Goal: Book appointment/travel/reservation

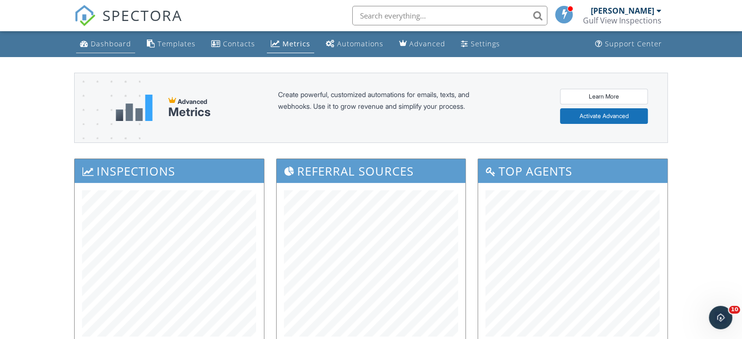
click at [119, 41] on div "Dashboard" at bounding box center [111, 43] width 40 height 9
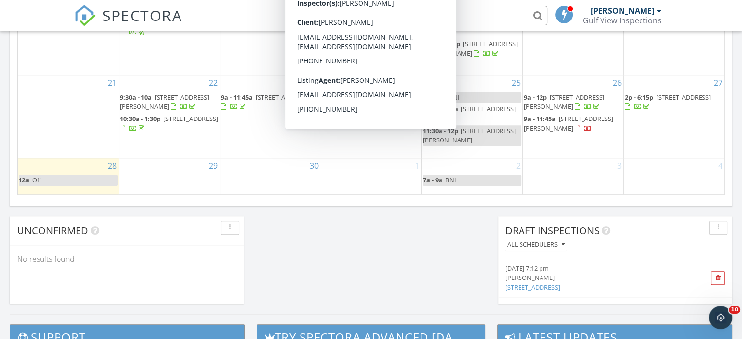
scroll to position [804, 0]
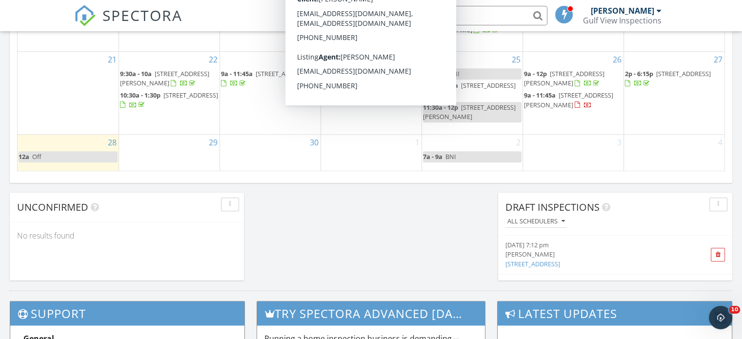
click at [164, 148] on div "29" at bounding box center [169, 153] width 101 height 37
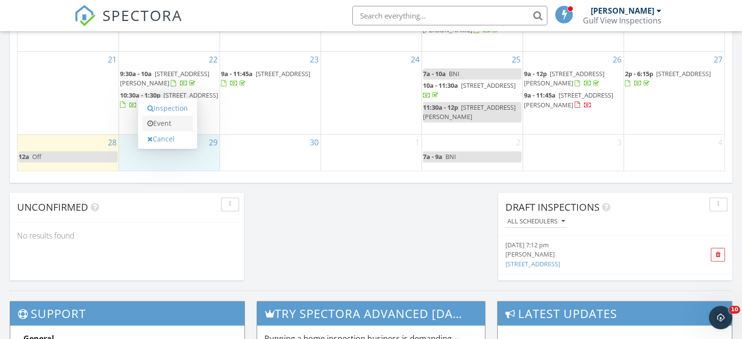
click at [173, 122] on link "Event" at bounding box center [167, 124] width 50 height 16
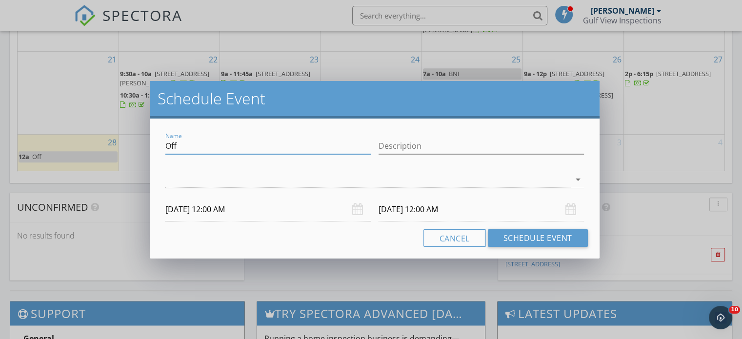
drag, startPoint x: 194, startPoint y: 148, endPoint x: 146, endPoint y: 146, distance: 47.4
click at [146, 146] on div "Schedule Event Name Off Description arrow_drop_down 09/29/2025 12:00 AM 09/30/2…" at bounding box center [371, 169] width 742 height 339
type input "Lindsay photos"
click at [180, 181] on div at bounding box center [367, 180] width 405 height 16
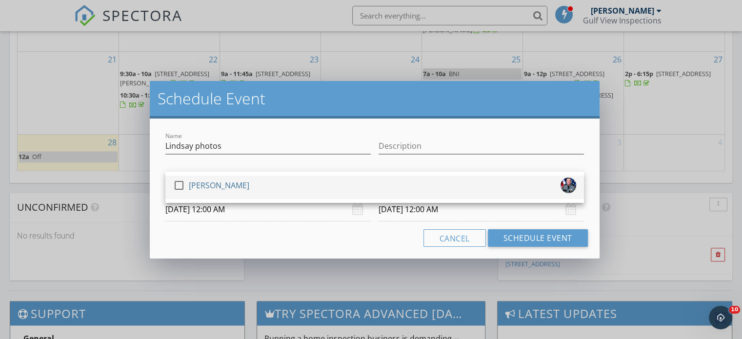
click at [181, 181] on div at bounding box center [179, 185] width 17 height 17
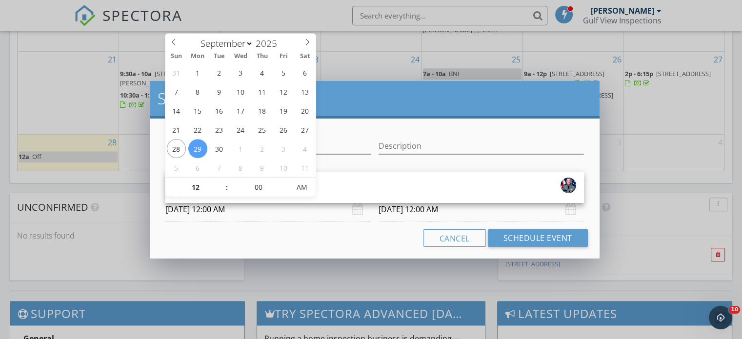
click at [207, 214] on input "09/29/2025 12:00 AM" at bounding box center [267, 210] width 205 height 24
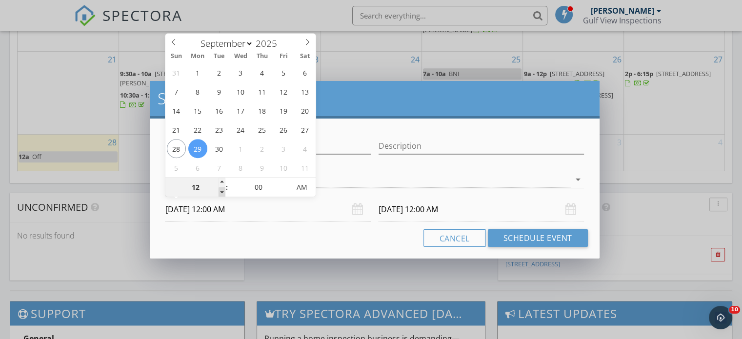
type input "11"
type input "09/29/2025 11:00 PM"
click at [221, 195] on span at bounding box center [222, 192] width 7 height 10
type input "10"
type input "09/29/2025 10:00 PM"
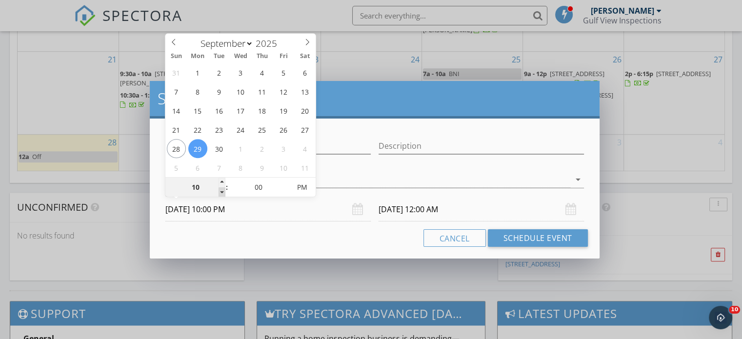
click at [221, 195] on span at bounding box center [222, 192] width 7 height 10
type input "09"
type input "09/29/2025 9:00 PM"
click at [220, 194] on span at bounding box center [222, 192] width 7 height 10
type input "08"
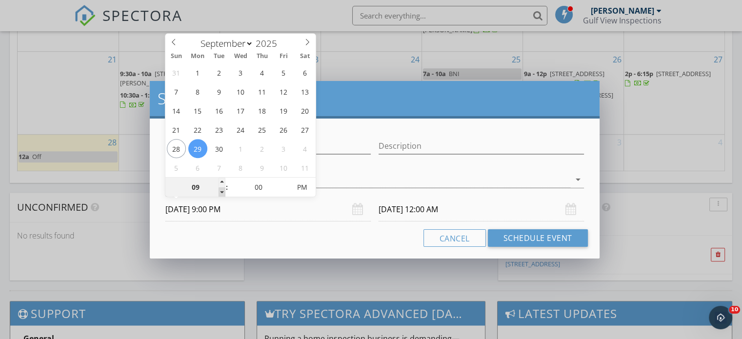
type input "09/29/2025 8:00 PM"
click at [219, 193] on span at bounding box center [222, 192] width 7 height 10
type input "09/30/2025 8:00 PM"
type input "07"
type input "09/29/2025 7:00 PM"
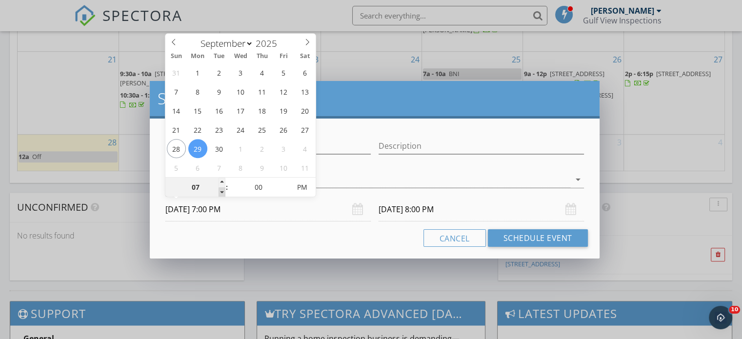
click at [219, 193] on span at bounding box center [222, 192] width 7 height 10
type input "09/30/2025 7:00 PM"
type input "08"
type input "09/29/2025 8:00 PM"
click at [224, 180] on span at bounding box center [222, 183] width 7 height 10
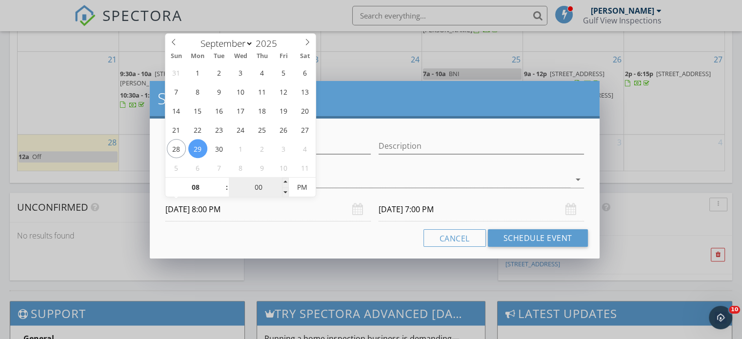
type input "09/30/2025 8:00 PM"
type input "09/29/2025 8:00 AM"
type input "09/30/2025 8:00 AM"
click at [308, 188] on span "PM" at bounding box center [302, 188] width 27 height 20
click at [394, 209] on input "09/30/2025 8:00 AM" at bounding box center [481, 210] width 205 height 24
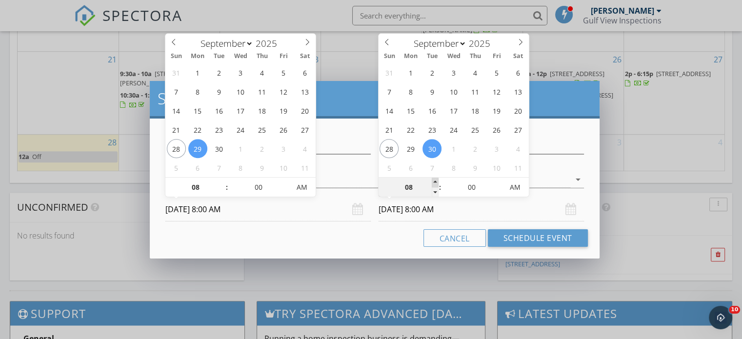
type input "09"
type input "09/30/2025 9:00 AM"
click at [436, 183] on span at bounding box center [435, 183] width 7 height 10
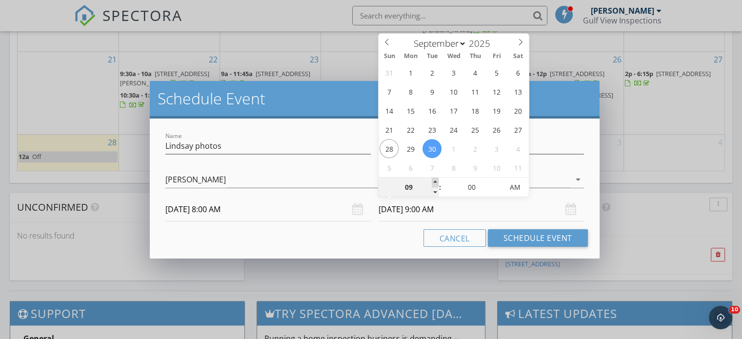
type input "10"
type input "09/30/2025 10:00 AM"
click at [436, 183] on span at bounding box center [435, 183] width 7 height 10
type input "11"
type input "09/30/2025 11:00 AM"
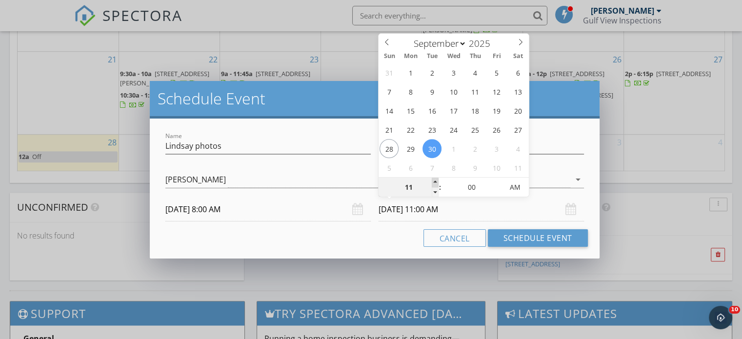
click at [436, 183] on span at bounding box center [435, 183] width 7 height 10
type input "12"
type input "09/30/2025 12:00 PM"
click at [435, 183] on span at bounding box center [435, 183] width 7 height 10
type input "01"
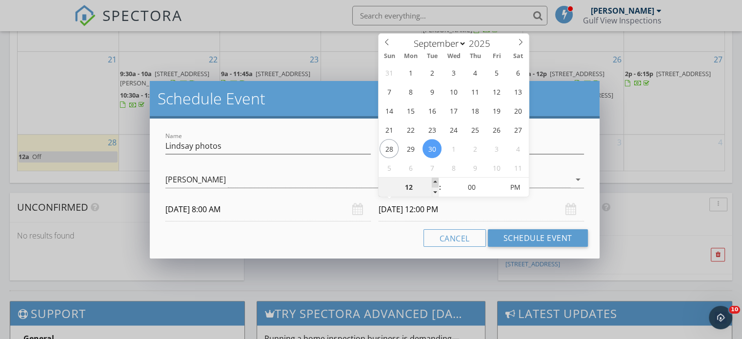
type input "09/30/2025 1:00 PM"
click at [432, 181] on span at bounding box center [435, 183] width 7 height 10
type input "12"
type input "09/30/2025 12:00 PM"
click at [435, 187] on span at bounding box center [435, 192] width 7 height 10
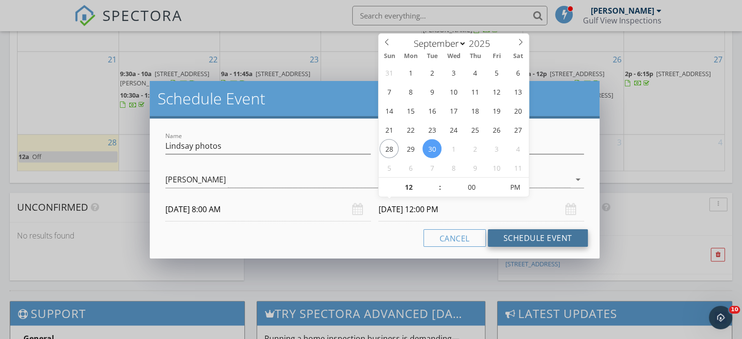
click at [543, 238] on button "Schedule Event" at bounding box center [538, 238] width 100 height 18
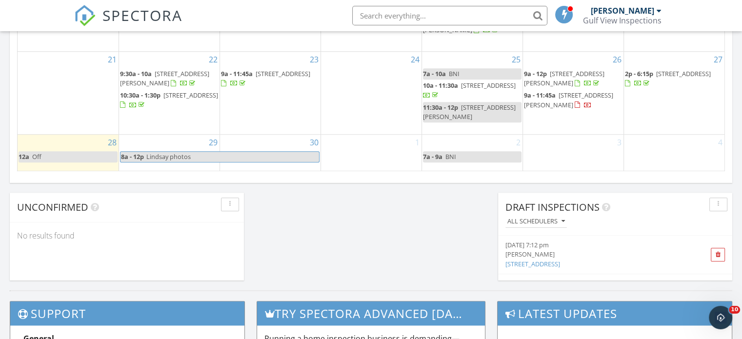
click at [294, 156] on span "Lindsay photos" at bounding box center [232, 157] width 173 height 10
select select "8"
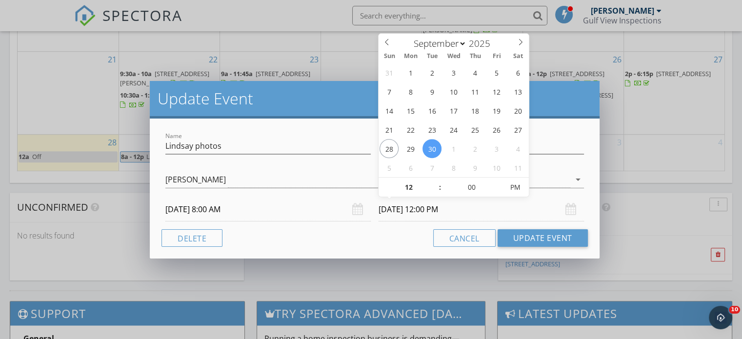
click at [422, 214] on input "09/30/2025 12:00 PM" at bounding box center [481, 210] width 205 height 24
type input "09/29/2025 12:00 PM"
type input "05"
type input "09/29/2025 12:05 PM"
click at [500, 181] on span at bounding box center [498, 183] width 7 height 10
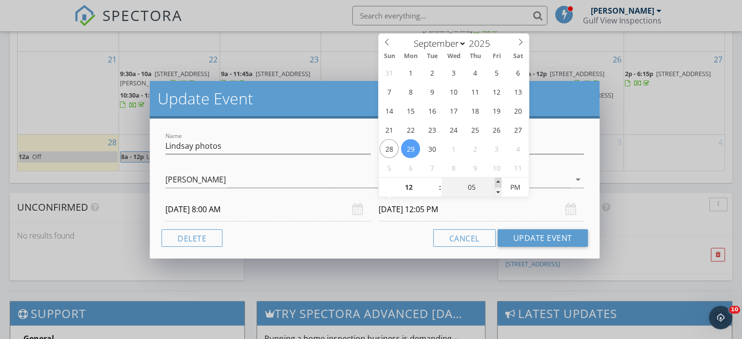
type input "10"
type input "09/29/2025 12:10 PM"
click at [500, 181] on span at bounding box center [498, 183] width 7 height 10
type input "15"
type input "09/29/2025 12:15 PM"
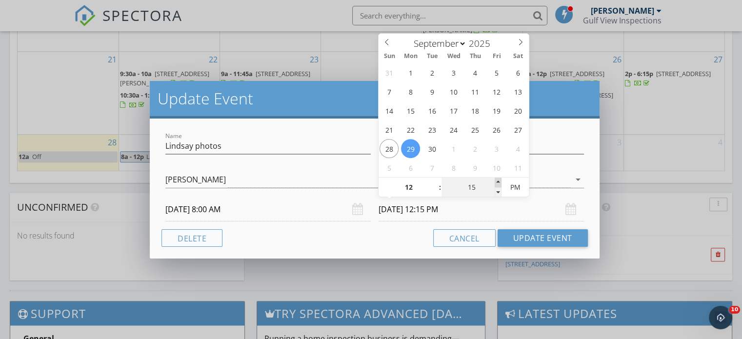
click at [500, 181] on span at bounding box center [498, 183] width 7 height 10
type input "20"
type input "09/29/2025 12:20 PM"
click at [500, 181] on span at bounding box center [498, 183] width 7 height 10
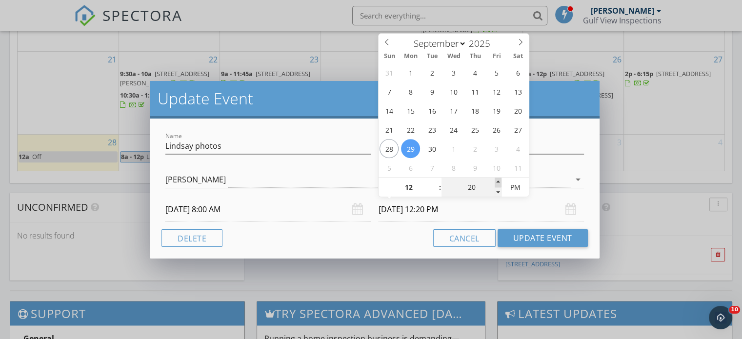
type input "25"
type input "09/29/2025 12:25 PM"
type input "30"
type input "09/29/2025 12:30 PM"
click at [500, 181] on span at bounding box center [498, 183] width 7 height 10
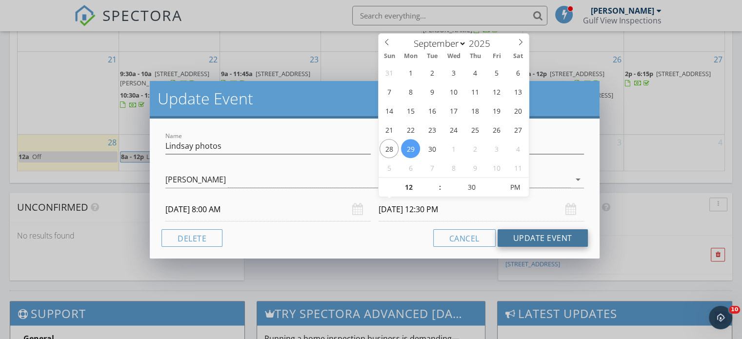
click at [543, 236] on button "Update Event" at bounding box center [543, 238] width 90 height 18
